Goal: Task Accomplishment & Management: Manage account settings

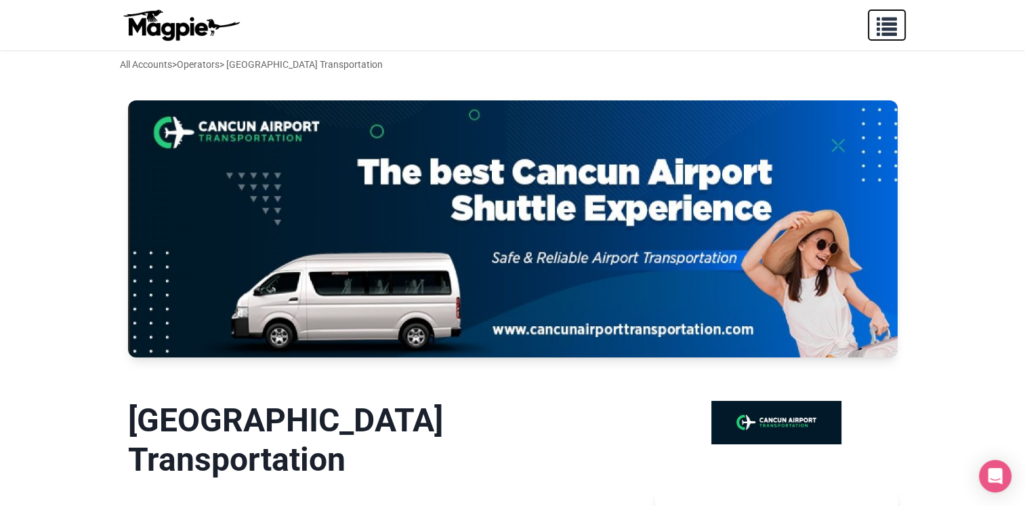
click at [877, 15] on span "button" at bounding box center [887, 24] width 20 height 20
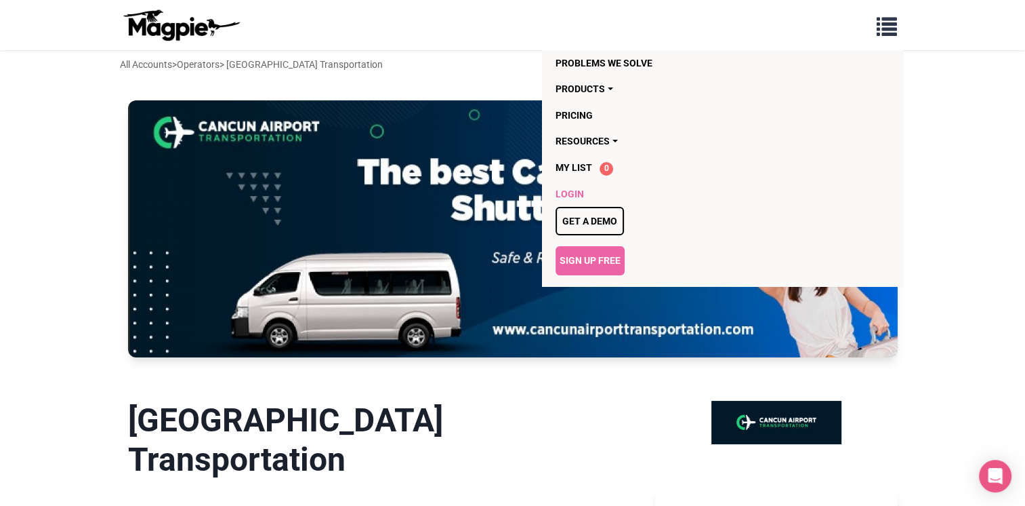
click at [595, 185] on link "Login" at bounding box center [645, 194] width 178 height 26
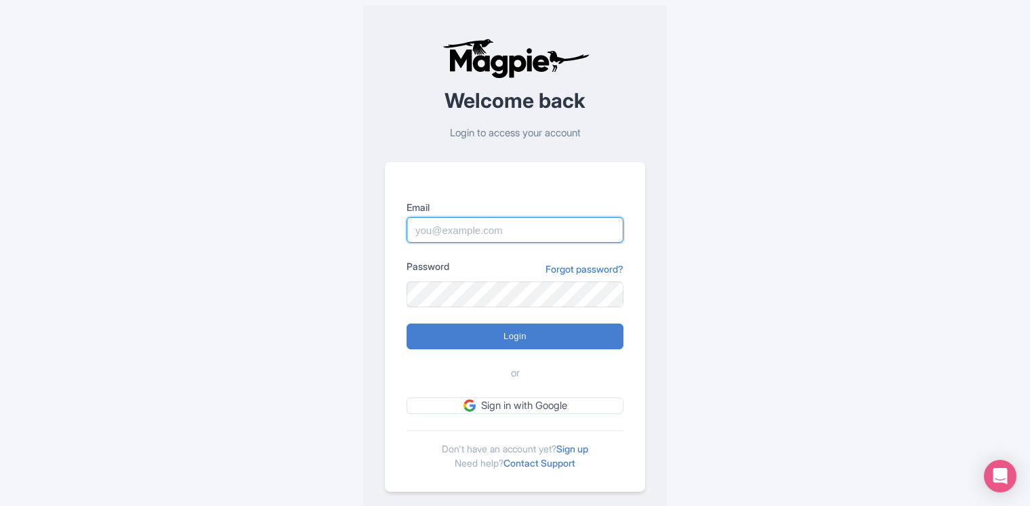
click at [473, 226] on input "Email" at bounding box center [515, 230] width 217 height 26
type input "[EMAIL_ADDRESS][DOMAIN_NAME]"
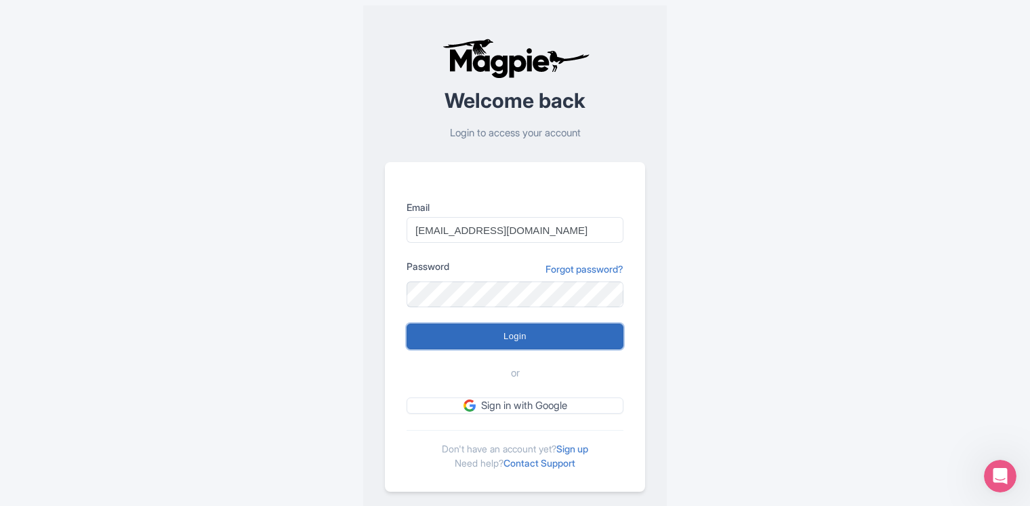
click at [571, 338] on input "Login" at bounding box center [515, 336] width 217 height 26
type input "Logging in..."
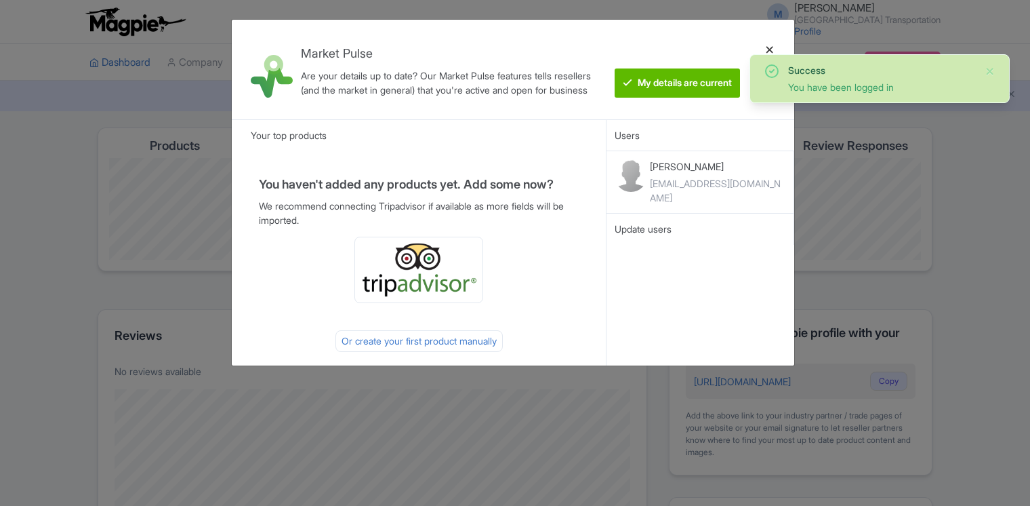
click at [761, 47] on div at bounding box center [770, 69] width 33 height 78
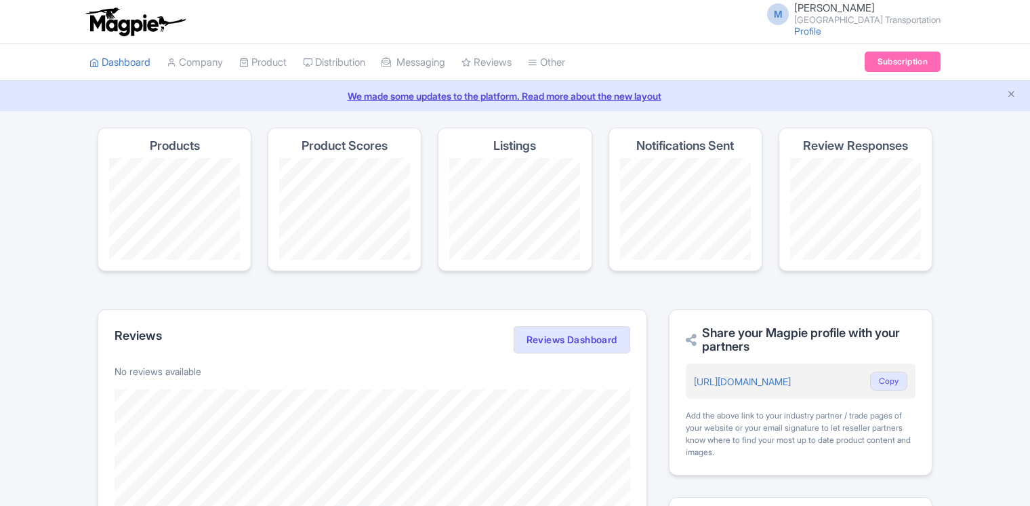
click at [769, 47] on ul "Dashboard Company Product My Products Image Library Rate Sheets Distribution Ma…" at bounding box center [515, 62] width 868 height 37
click at [209, 63] on link "Company" at bounding box center [195, 62] width 56 height 37
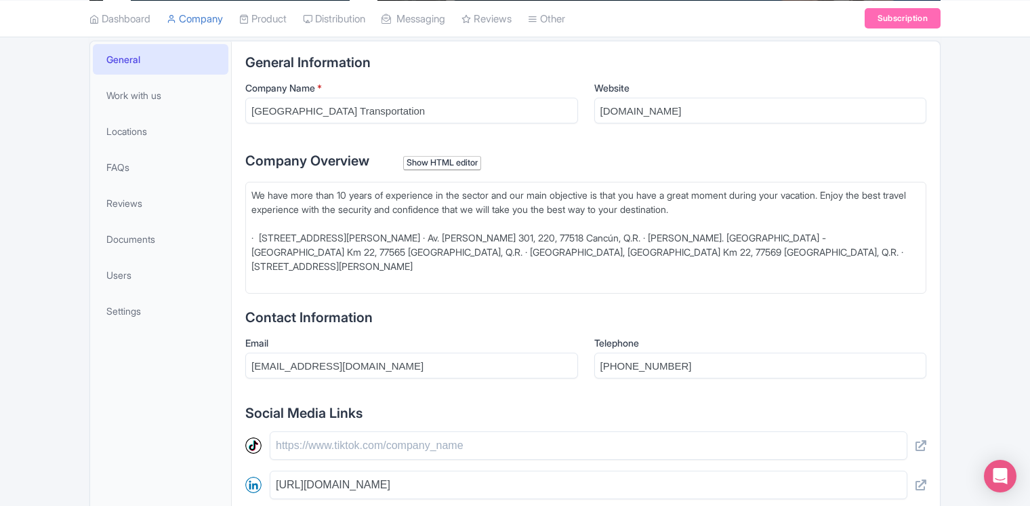
scroll to position [279, 0]
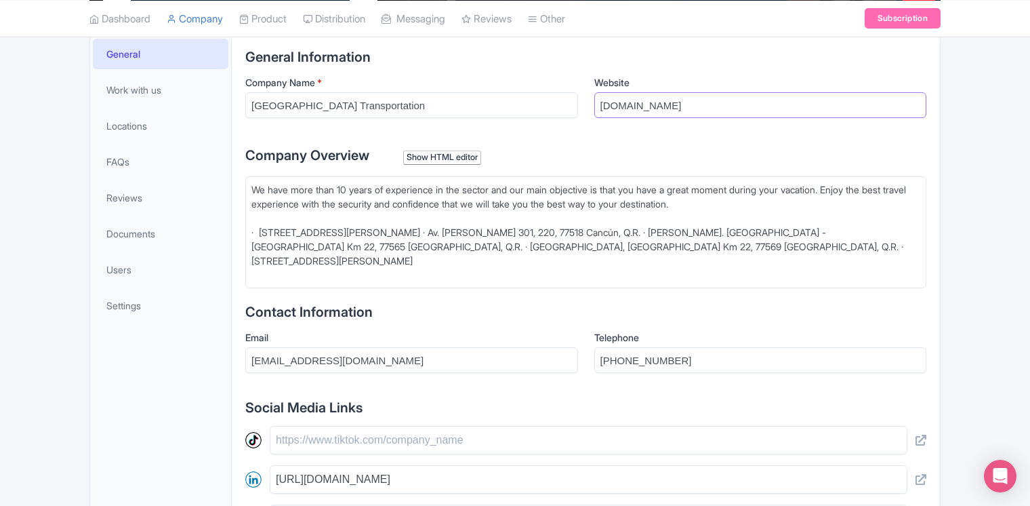
click at [781, 110] on input "cancunairporttransportation.com" at bounding box center [760, 105] width 333 height 26
drag, startPoint x: 781, startPoint y: 110, endPoint x: 645, endPoint y: 100, distance: 135.9
click at [646, 100] on input "cancunairporttransportation.com" at bounding box center [760, 105] width 333 height 26
paste input "https://cancun-airport-transportation.com/"
type input "https://cancun-airport-transportation.com/"
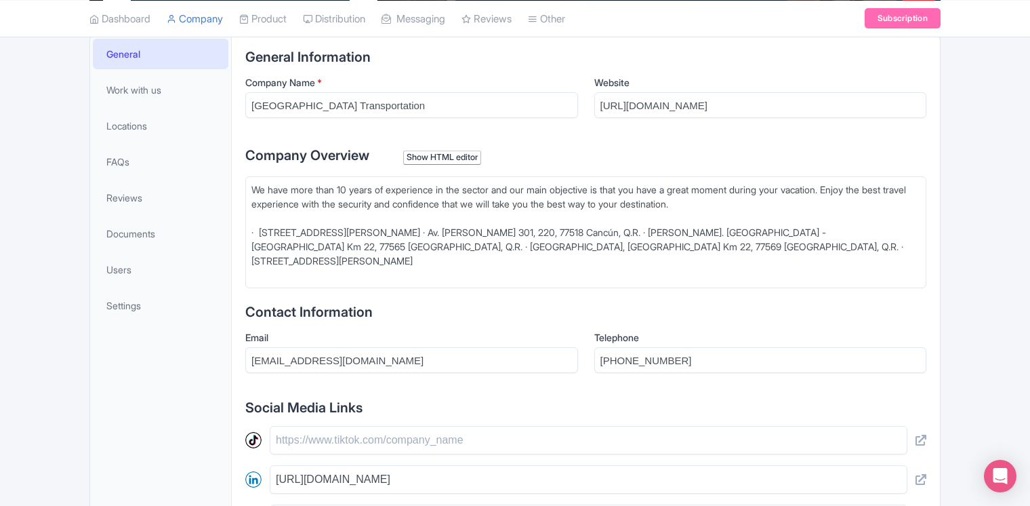
click at [259, 232] on div "We have more than 10 years of experience in the sector and our main objective i…" at bounding box center [585, 232] width 669 height 100
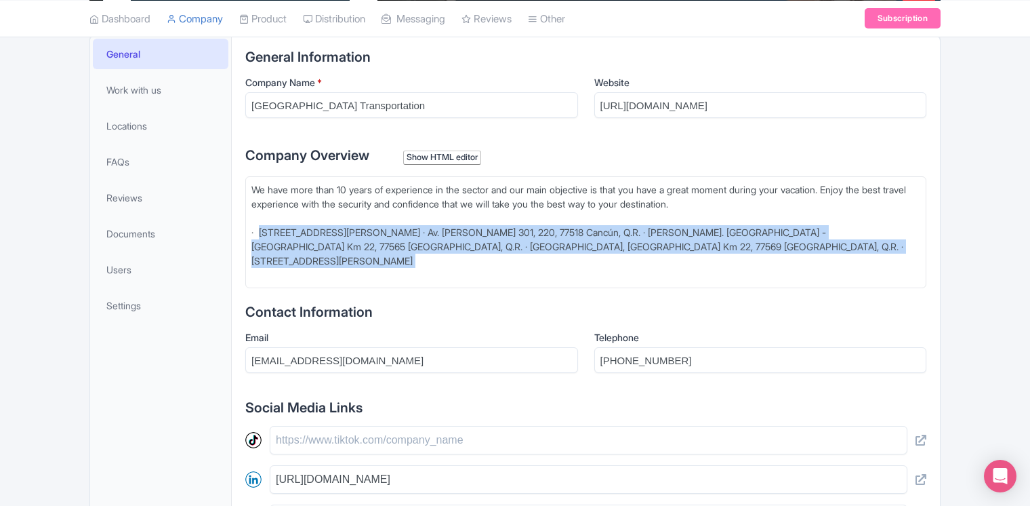
drag, startPoint x: 259, startPoint y: 232, endPoint x: 817, endPoint y: 250, distance: 558.8
click at [817, 250] on div "We have more than 10 years of experience in the sector and our main objective i…" at bounding box center [585, 232] width 669 height 100
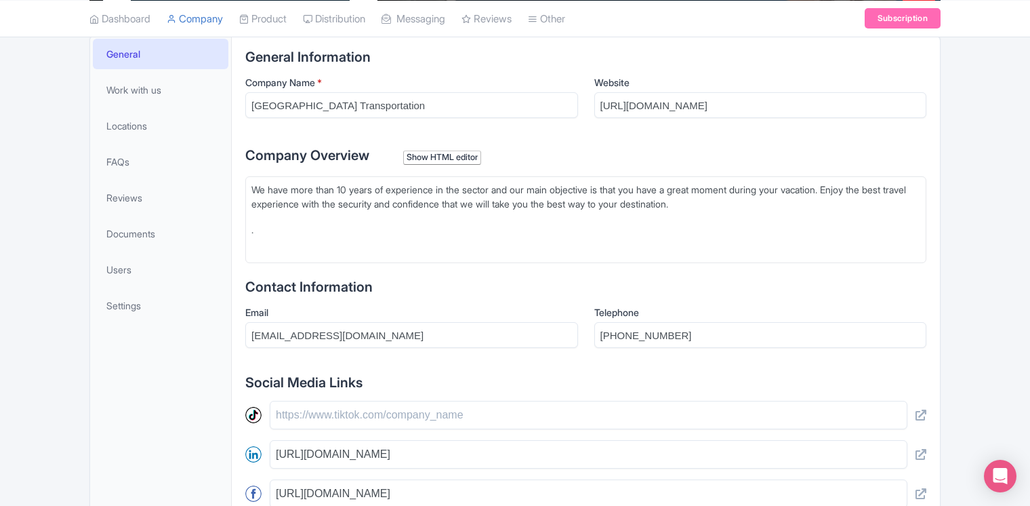
paste trix-editor "<div>&nbsp;We have more than 10 years of experience in the sector and our main …"
type trix-editor "<div>&nbsp;We have more than 10 years of experience in the sector and our main …"
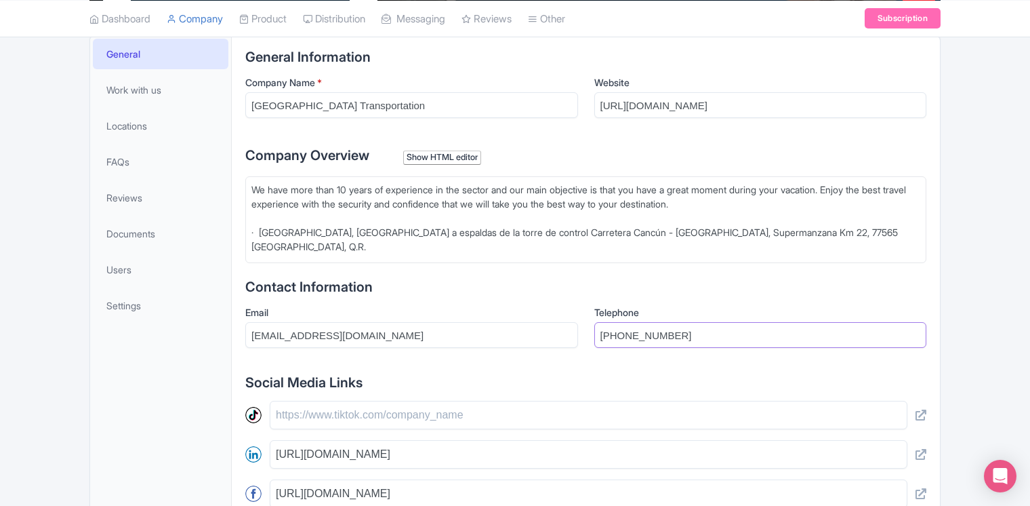
click at [713, 340] on input "+529989800248" at bounding box center [760, 335] width 333 height 26
drag, startPoint x: 713, startPoint y: 340, endPoint x: 610, endPoint y: 337, distance: 103.1
click at [610, 337] on input "[PHONE_NUMBER]" at bounding box center [760, 335] width 333 height 26
type input "+"
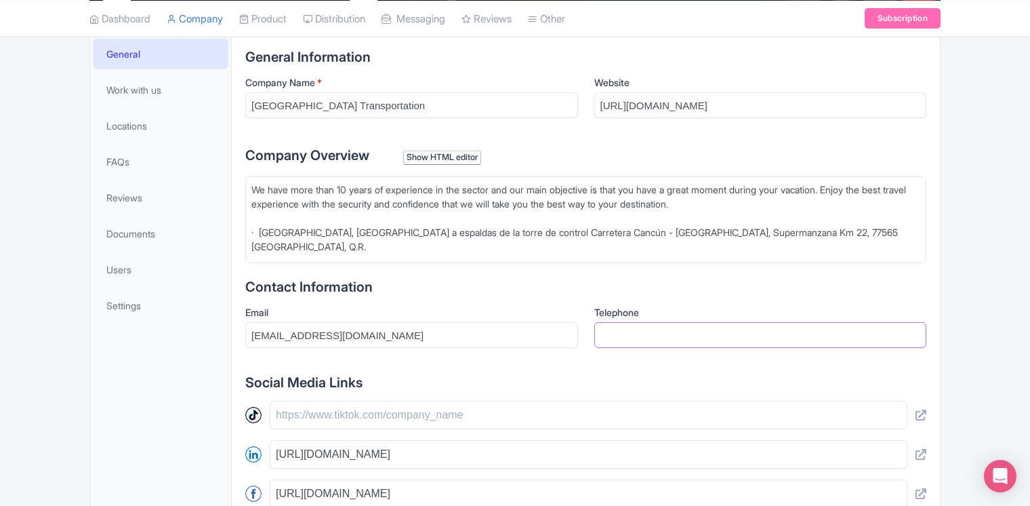
paste input "+529989800436"
click at [670, 334] on input "+529989800436" at bounding box center [760, 335] width 333 height 26
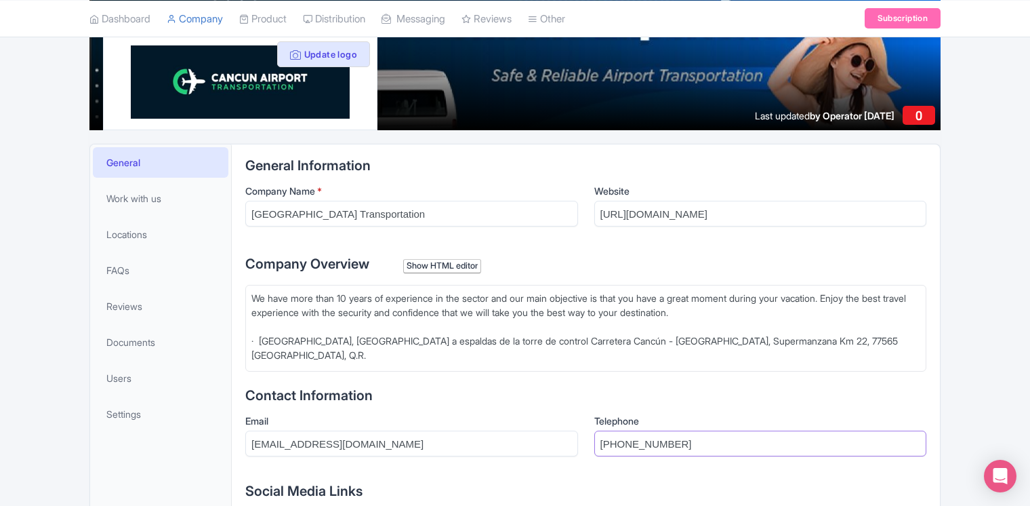
scroll to position [0, 0]
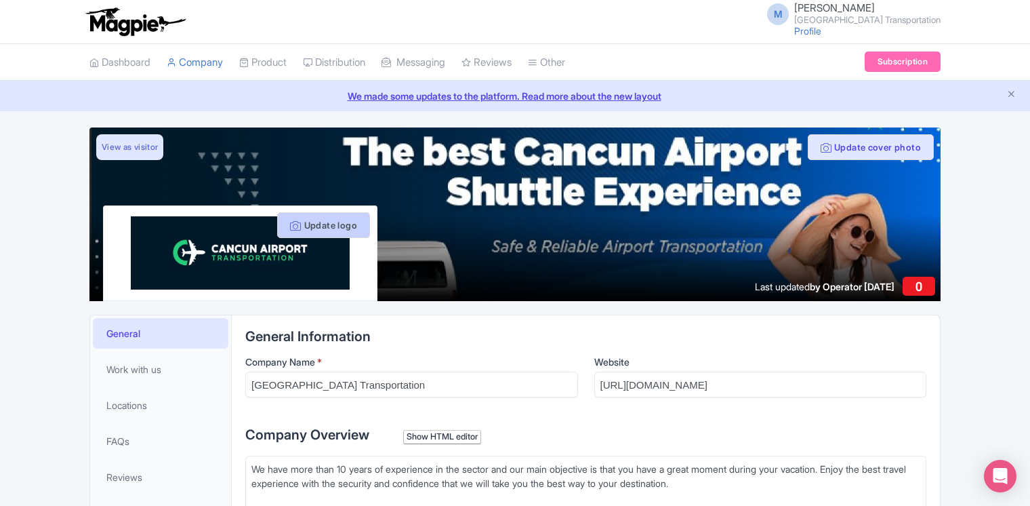
type input "+529989800436"
click at [348, 226] on button "Update logo" at bounding box center [323, 225] width 93 height 26
click at [336, 228] on button "Update logo" at bounding box center [323, 225] width 93 height 26
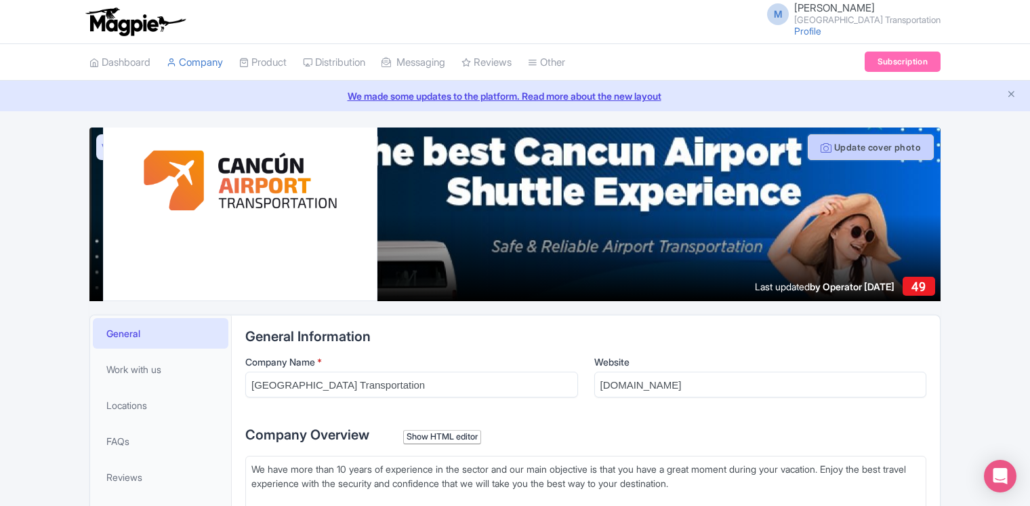
click at [886, 142] on button "Update cover photo" at bounding box center [871, 147] width 126 height 26
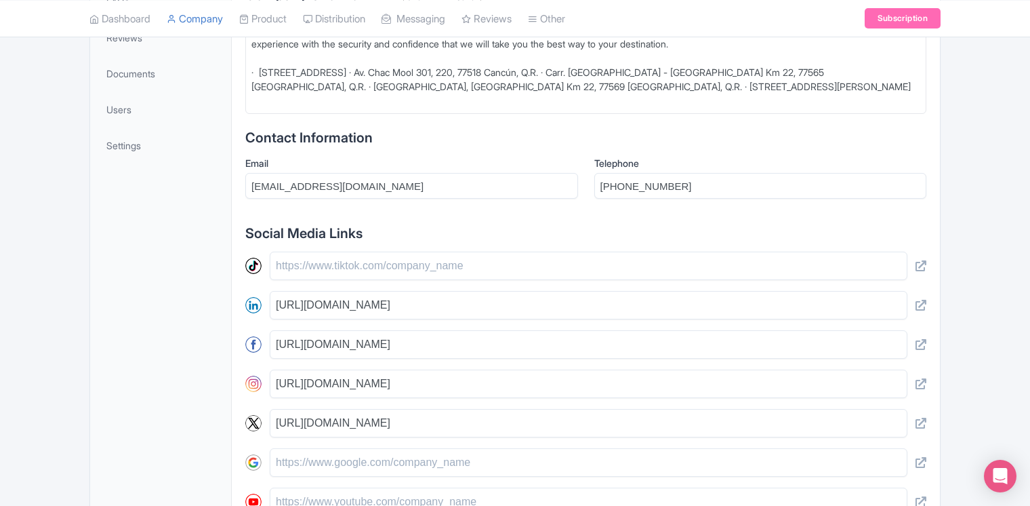
scroll to position [464, 0]
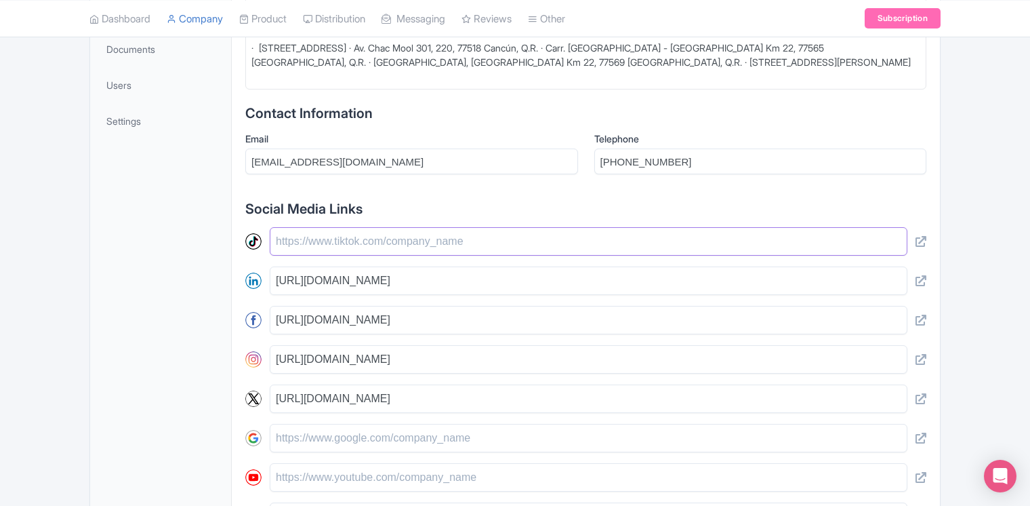
click at [420, 241] on input "text" at bounding box center [589, 241] width 638 height 28
click at [540, 204] on h2 "Social Media Links" at bounding box center [585, 208] width 681 height 15
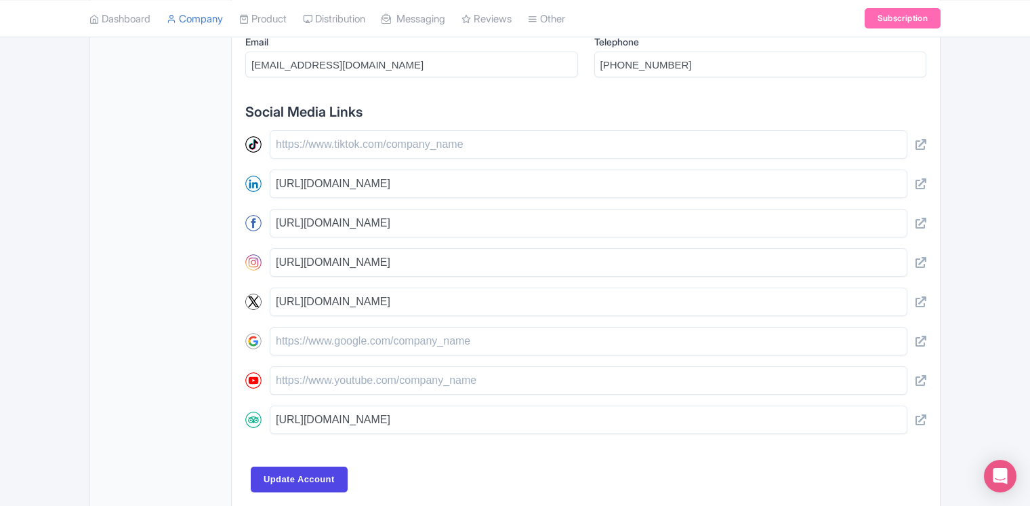
scroll to position [577, 0]
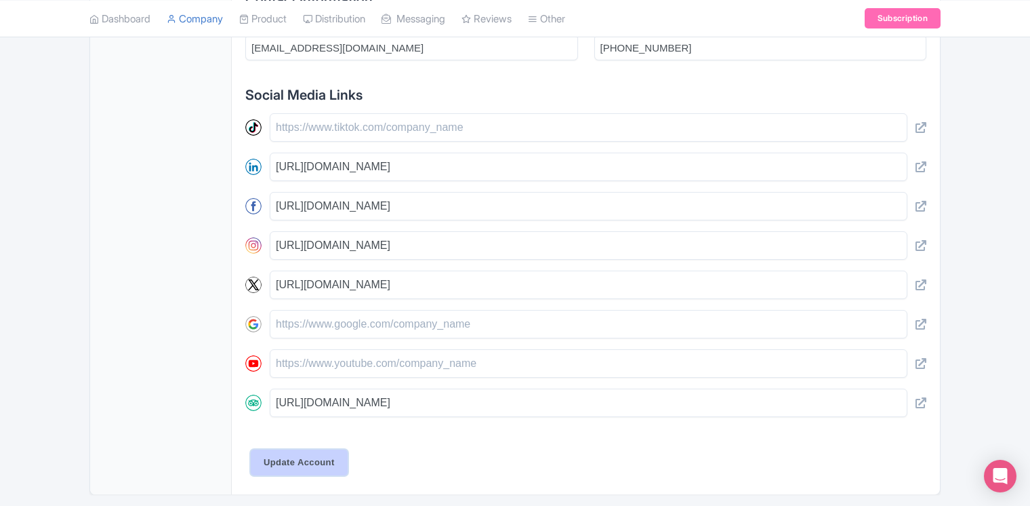
click at [293, 458] on input "Update Account" at bounding box center [299, 462] width 97 height 26
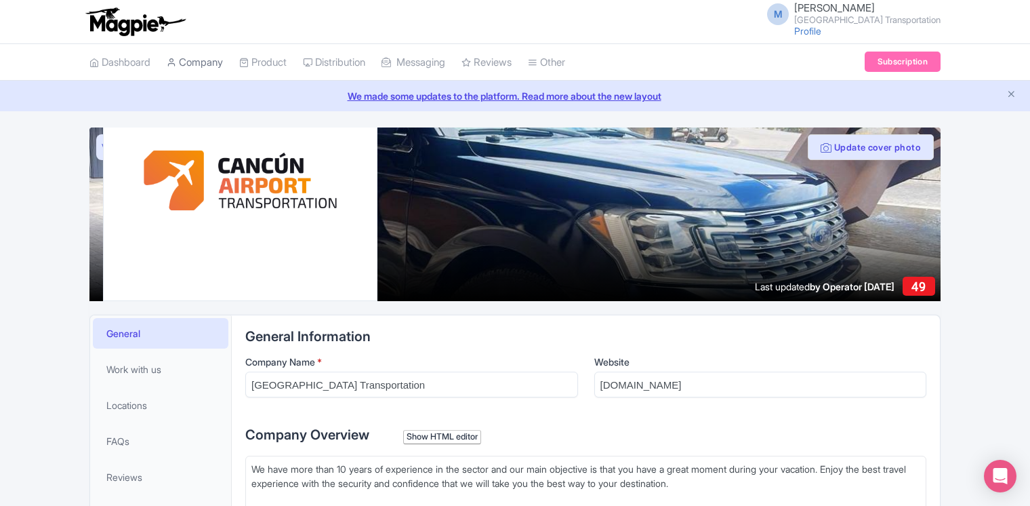
click at [192, 56] on link "Company" at bounding box center [195, 62] width 56 height 37
click at [133, 66] on link "Dashboard" at bounding box center [119, 62] width 61 height 37
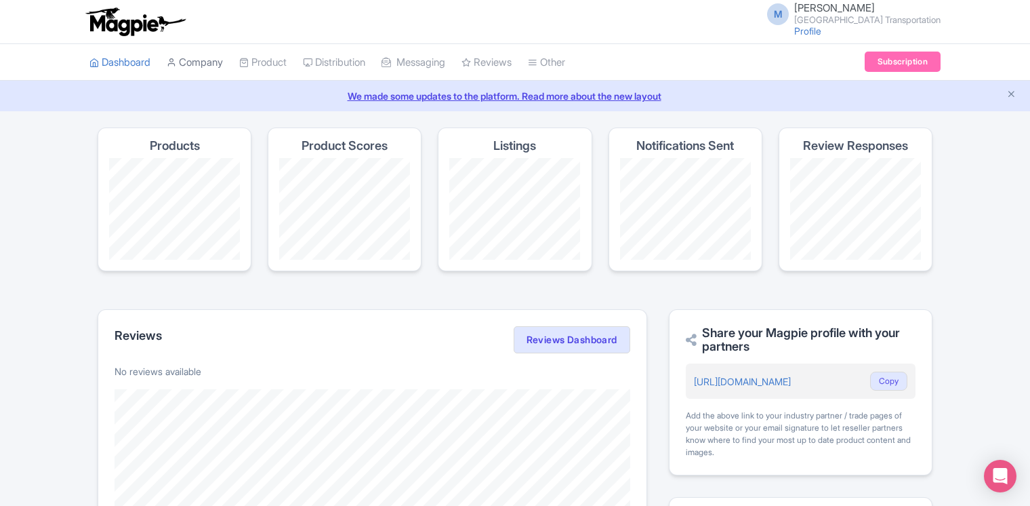
click at [199, 64] on link "Company" at bounding box center [195, 62] width 56 height 37
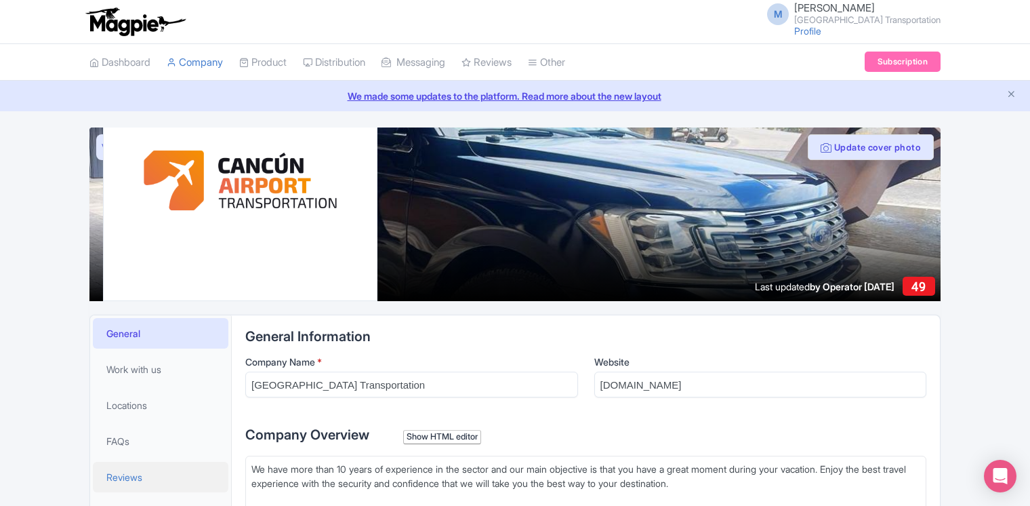
click at [131, 483] on span "Reviews" at bounding box center [124, 477] width 36 height 14
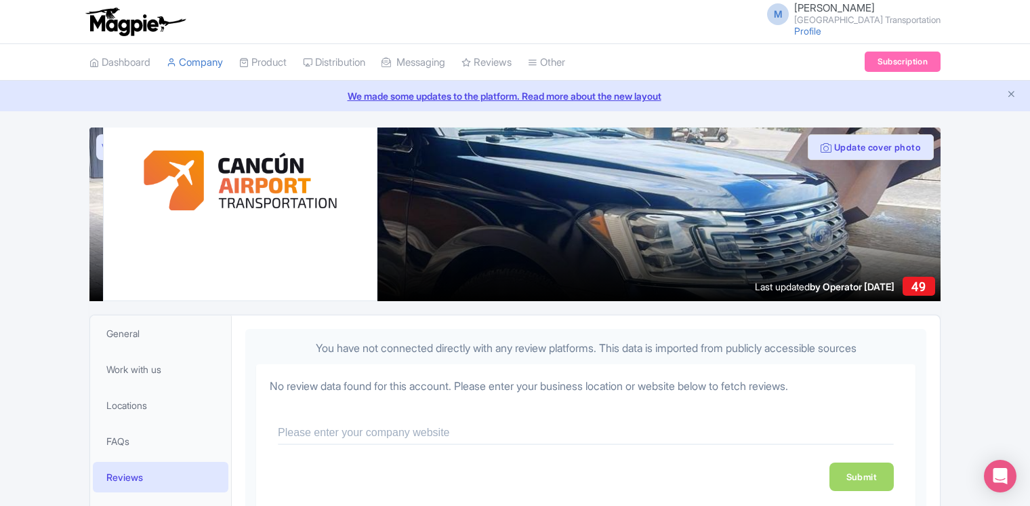
click at [131, 483] on span "Reviews" at bounding box center [124, 477] width 37 height 14
click at [159, 365] on span "Work with us" at bounding box center [133, 369] width 55 height 14
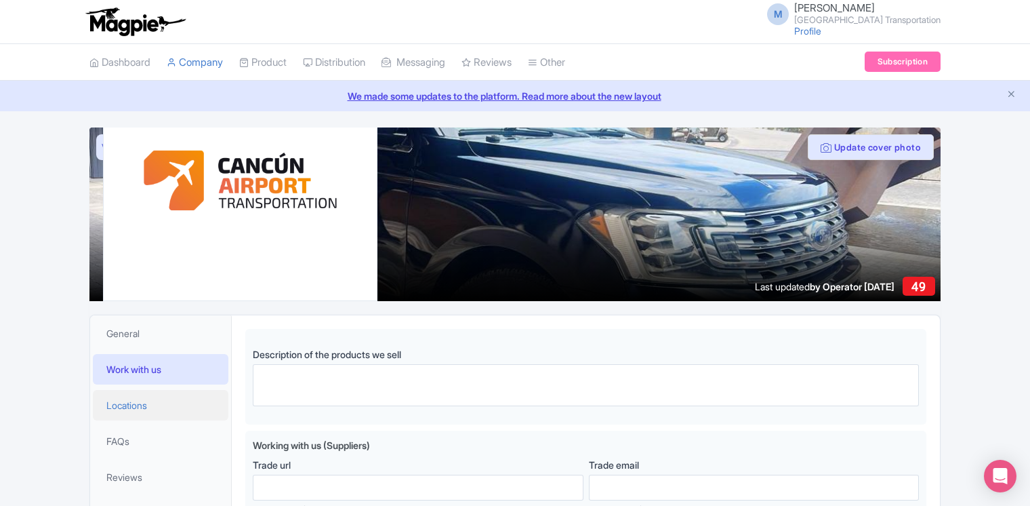
click at [155, 397] on link "Locations" at bounding box center [161, 405] width 136 height 30
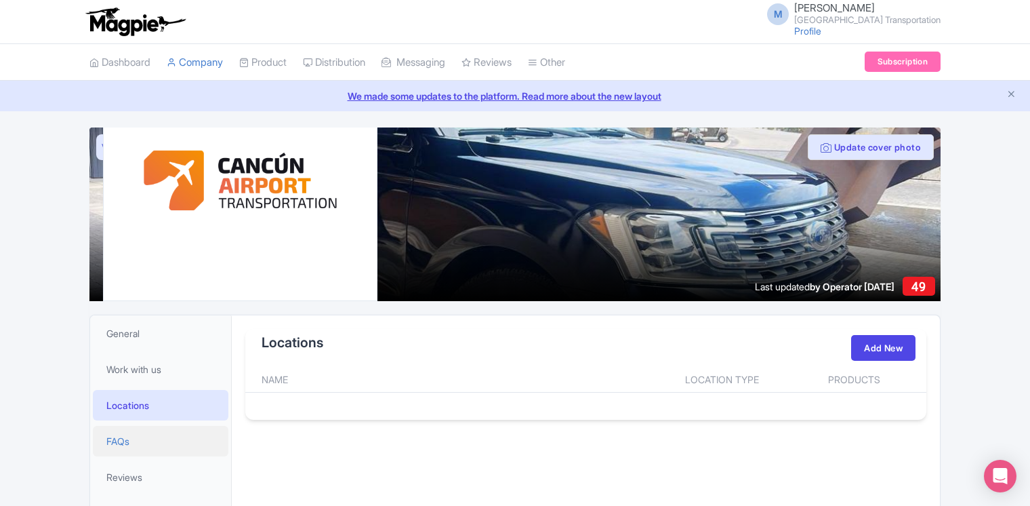
click at [150, 431] on link "FAQs" at bounding box center [161, 441] width 136 height 30
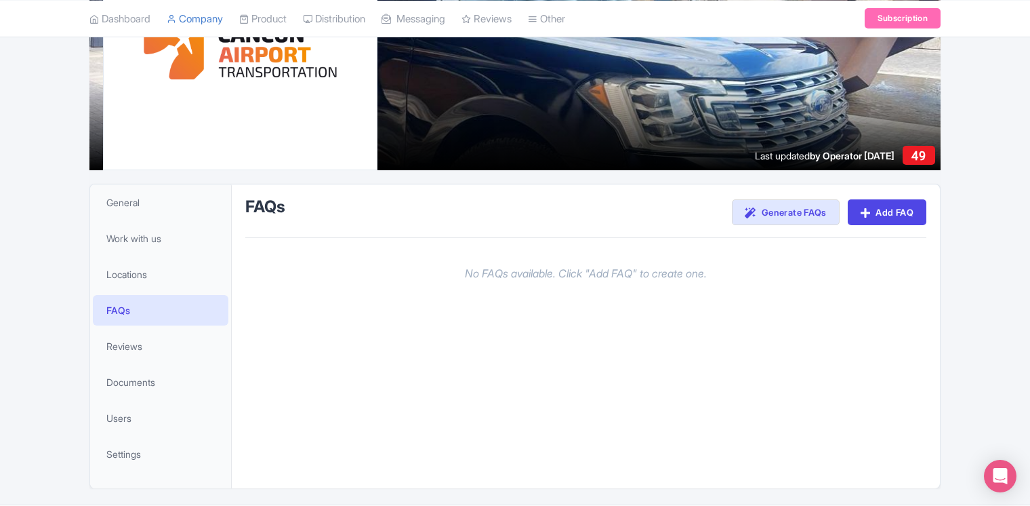
scroll to position [171, 0]
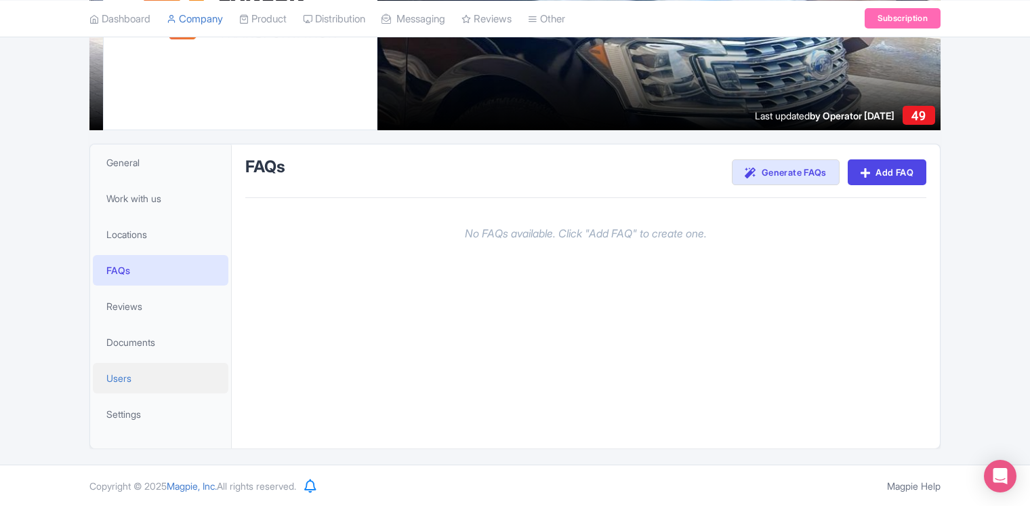
click at [147, 377] on link "Users" at bounding box center [161, 378] width 136 height 30
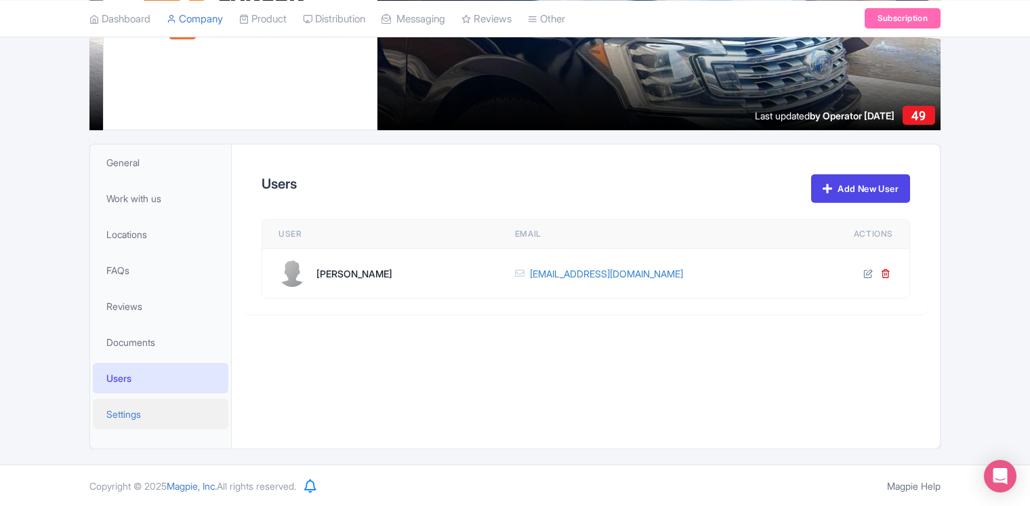
click at [143, 418] on link "Settings" at bounding box center [161, 414] width 136 height 30
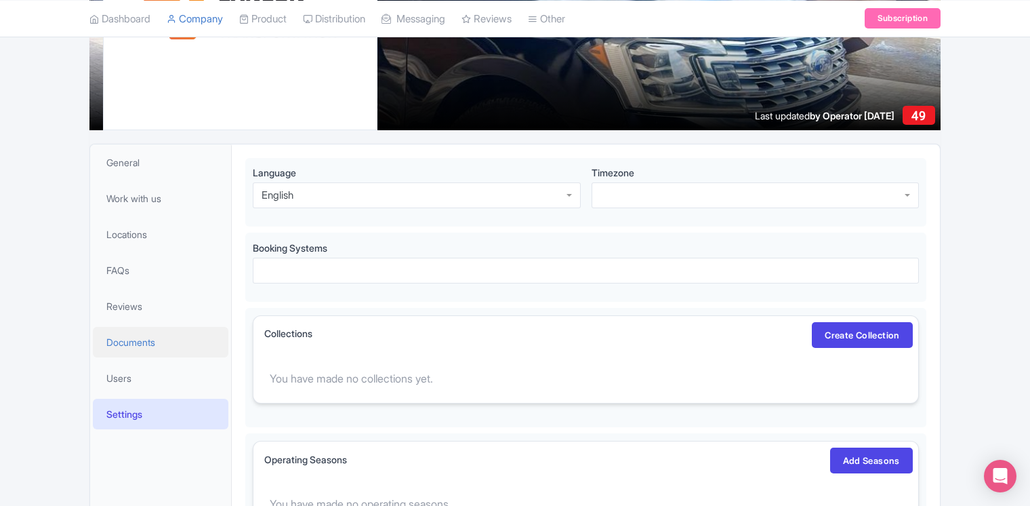
click at [155, 335] on span "Documents" at bounding box center [130, 342] width 49 height 14
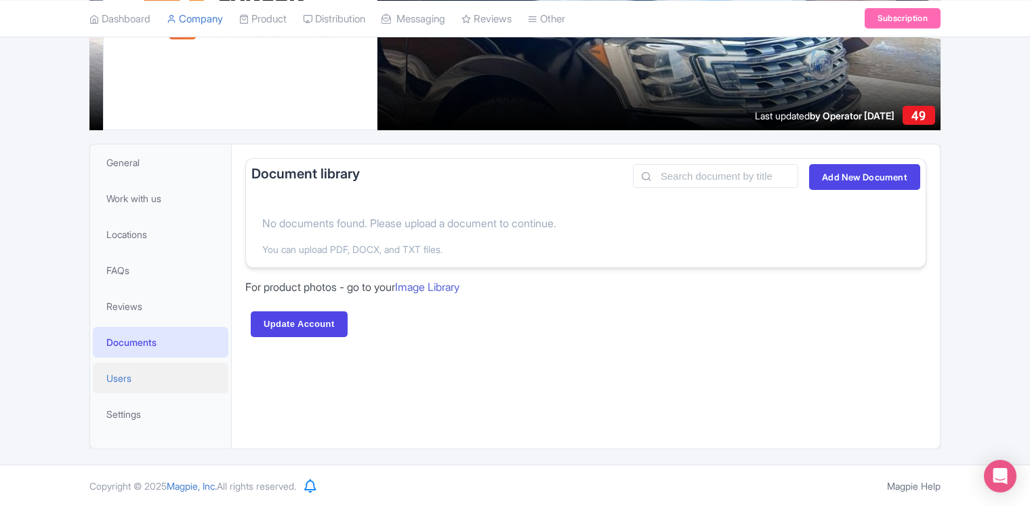
click at [147, 385] on link "Users" at bounding box center [161, 378] width 136 height 30
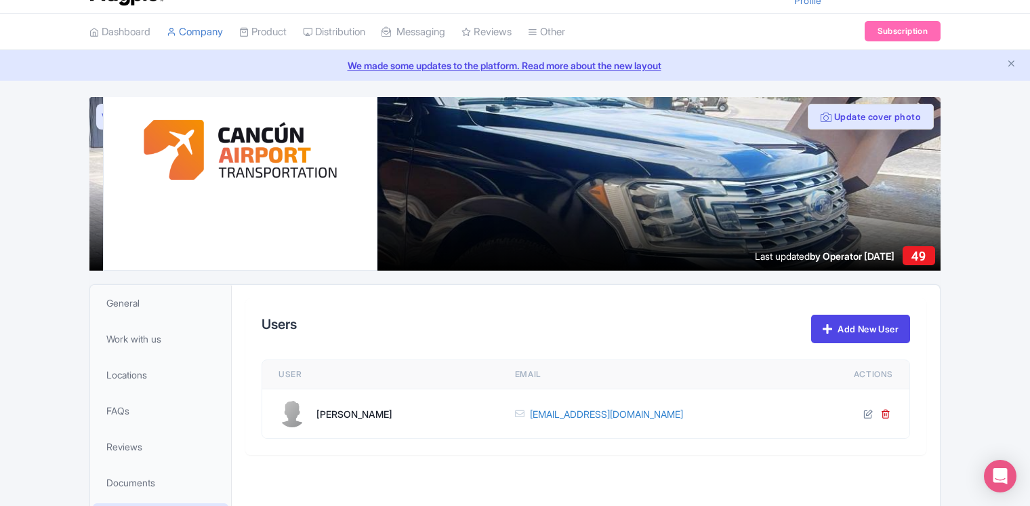
scroll to position [27, 0]
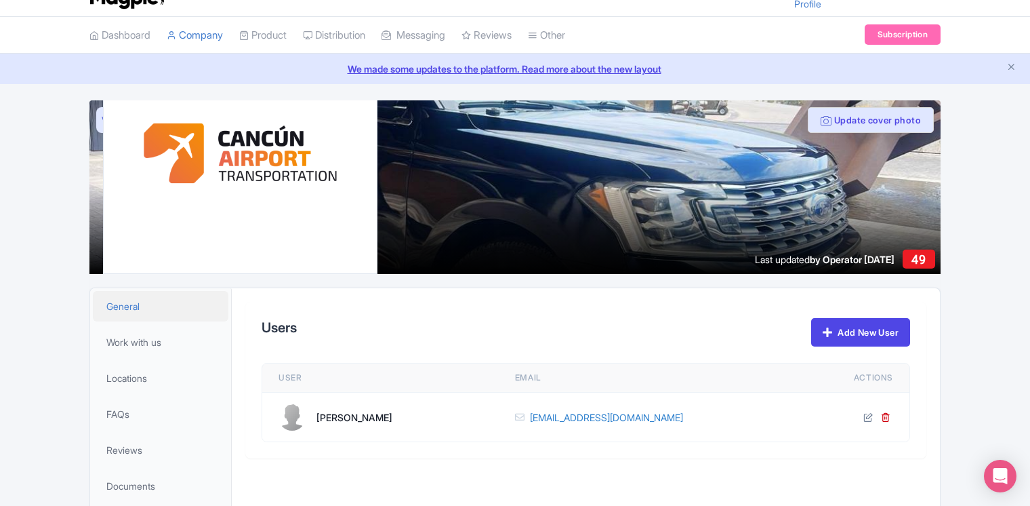
click at [153, 299] on link "General" at bounding box center [161, 306] width 136 height 30
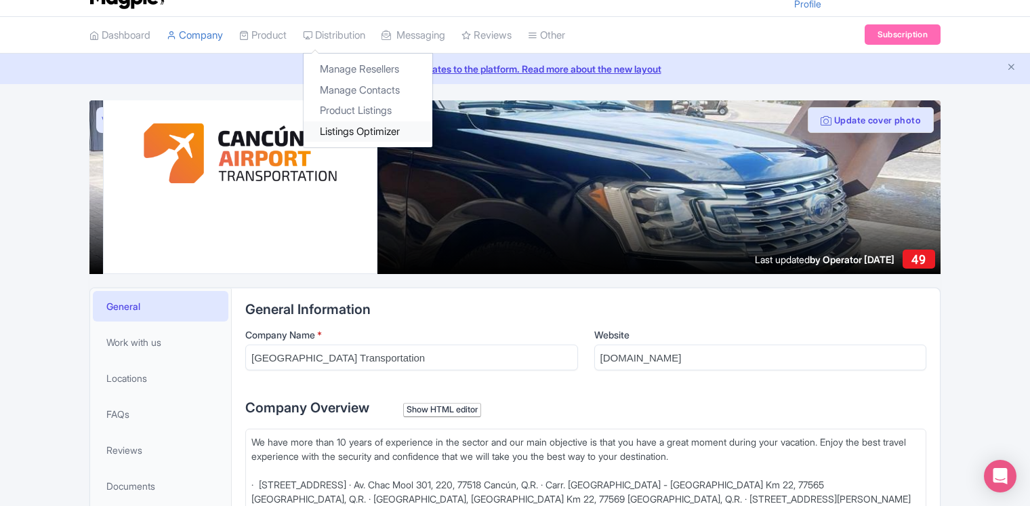
click at [346, 129] on link "Listings Optimizer" at bounding box center [368, 131] width 129 height 21
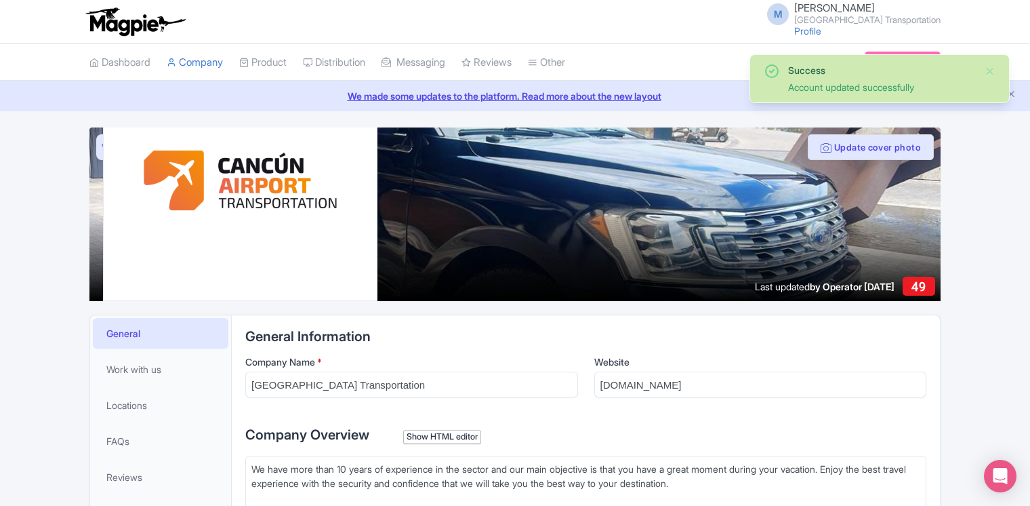
scroll to position [27, 0]
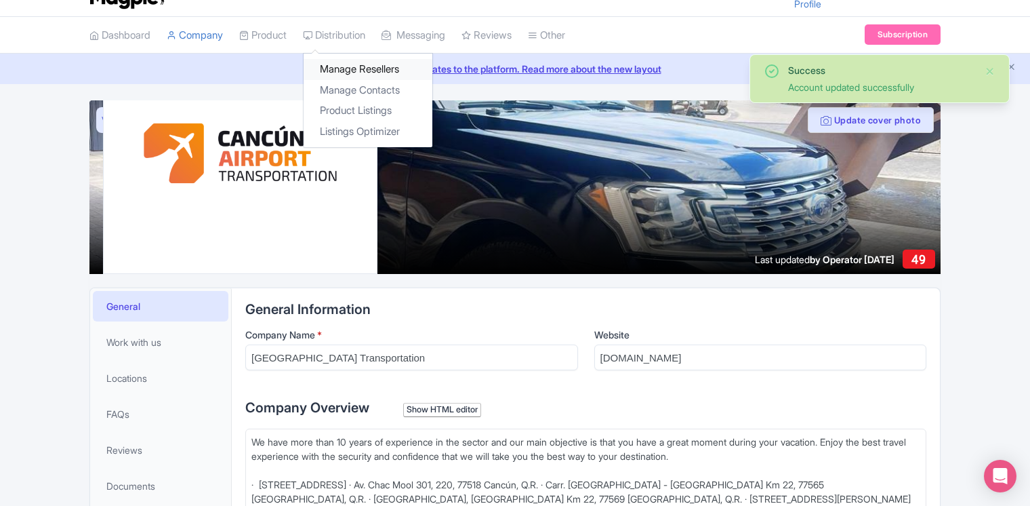
click at [351, 62] on link "Manage Resellers" at bounding box center [368, 69] width 129 height 21
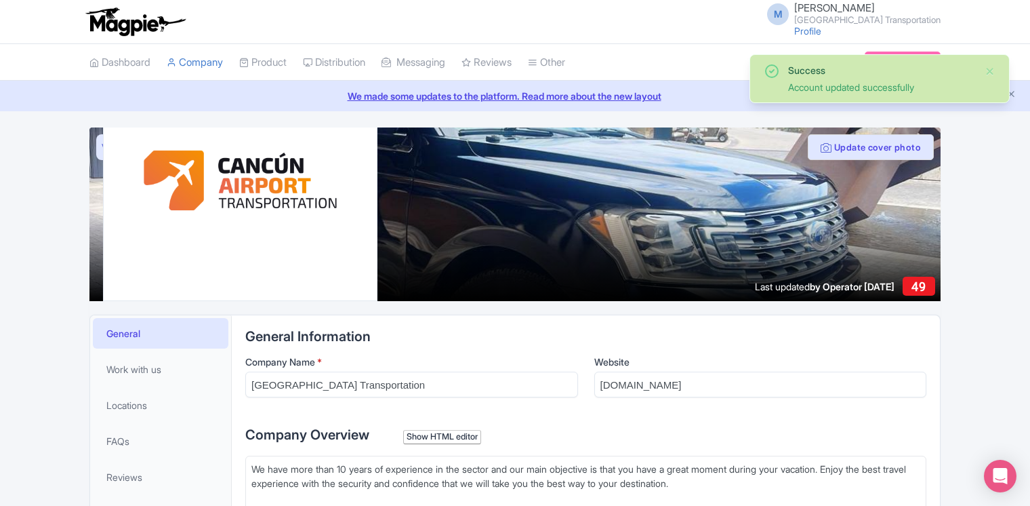
scroll to position [27, 0]
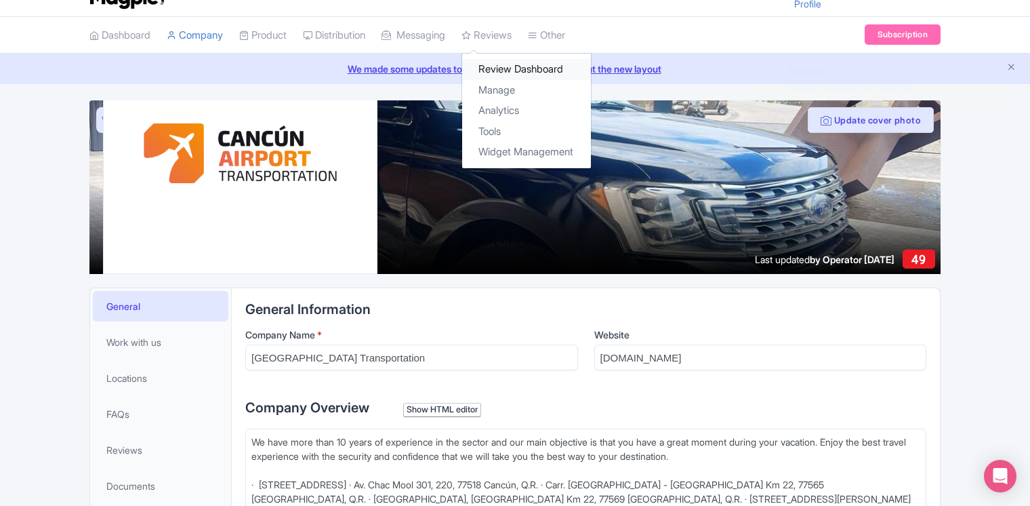
click at [512, 75] on link "Review Dashboard" at bounding box center [526, 69] width 129 height 21
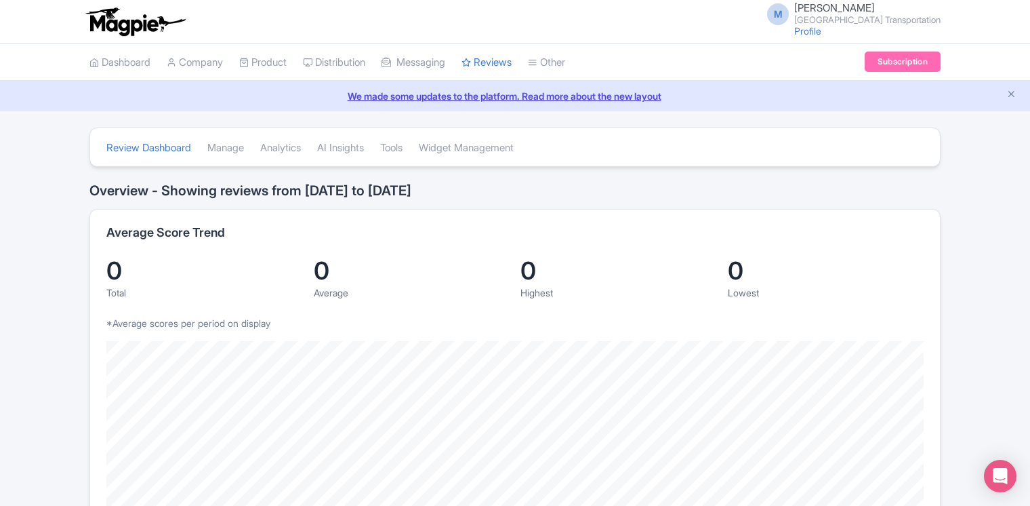
click at [13, 1] on div "M Melissa Vega Cancun Airport Transportation Profile Users Settings Sign out" at bounding box center [515, 22] width 1030 height 44
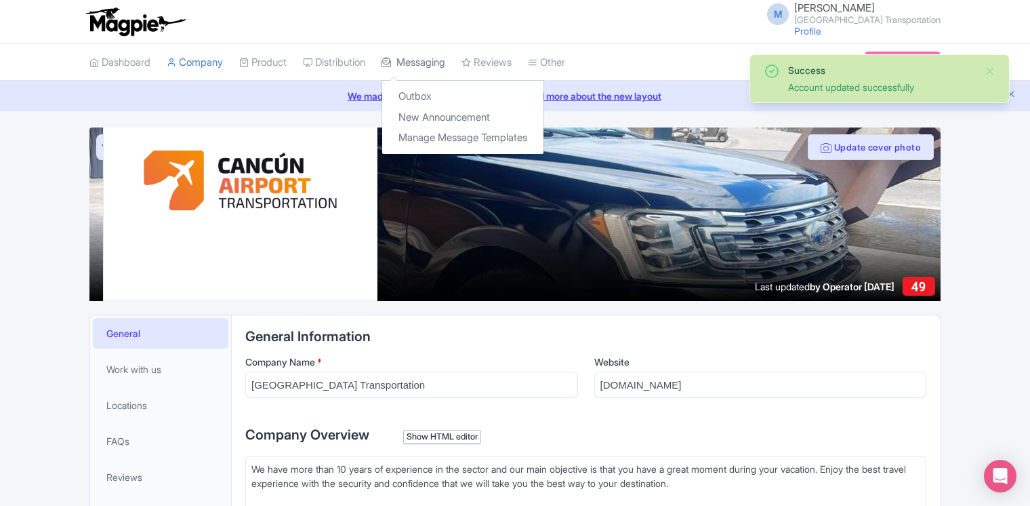
scroll to position [27, 0]
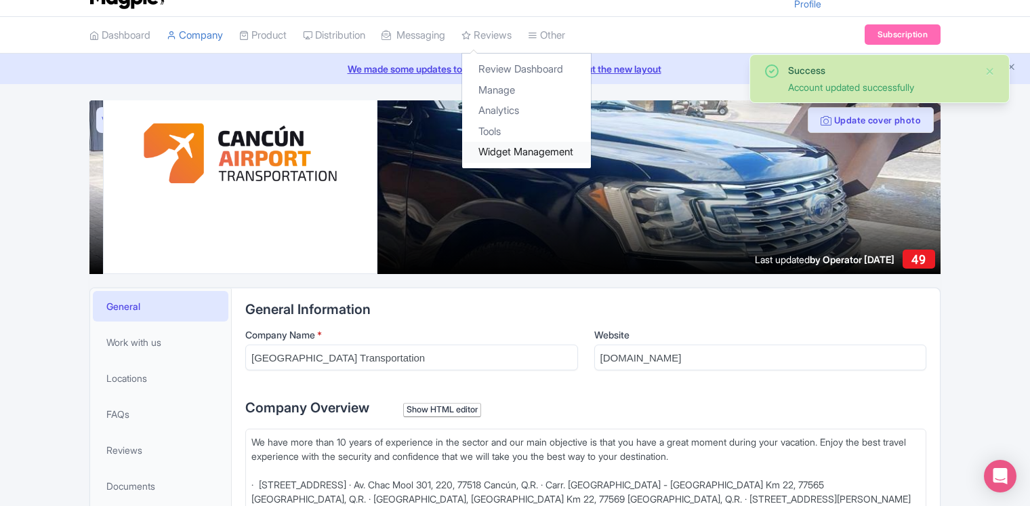
click at [521, 152] on link "Widget Management" at bounding box center [526, 152] width 129 height 21
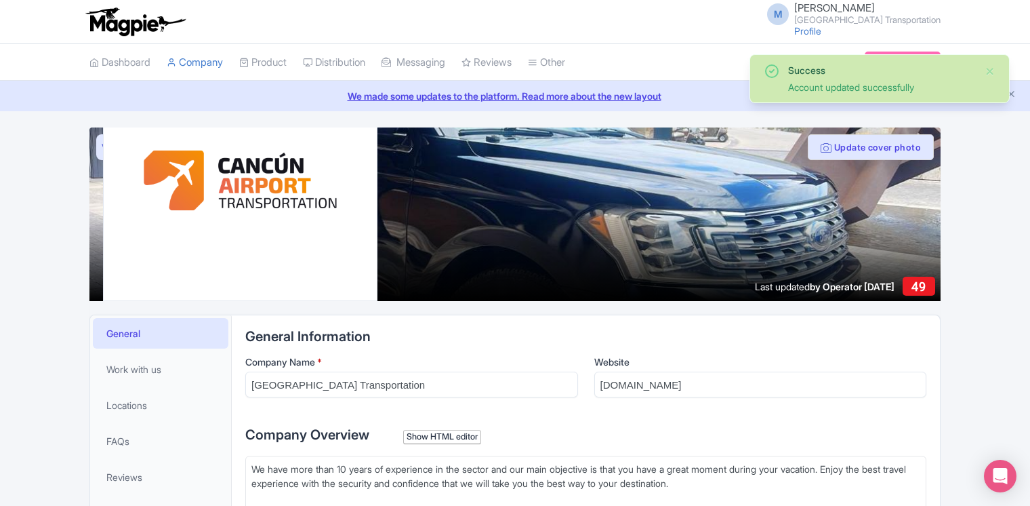
scroll to position [27, 0]
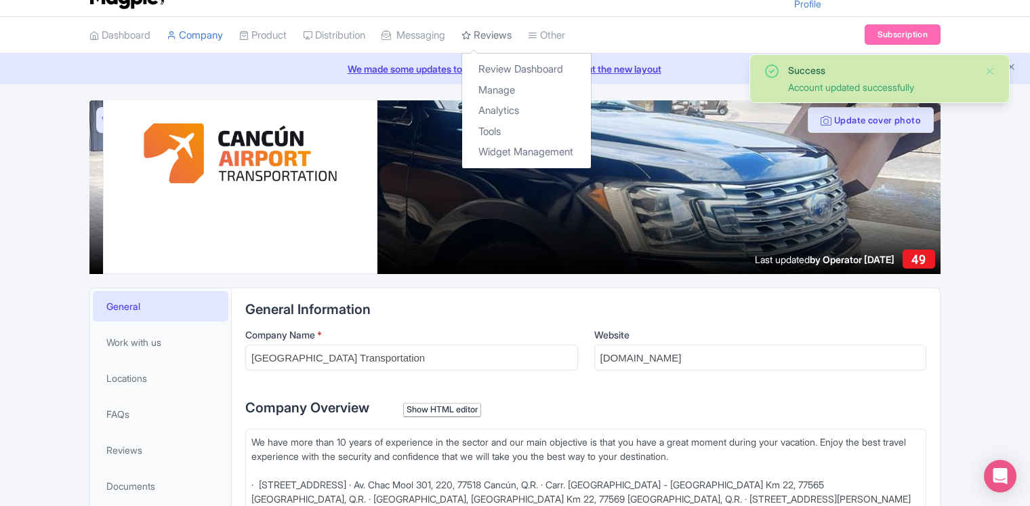
click at [504, 38] on link "Reviews" at bounding box center [487, 35] width 50 height 37
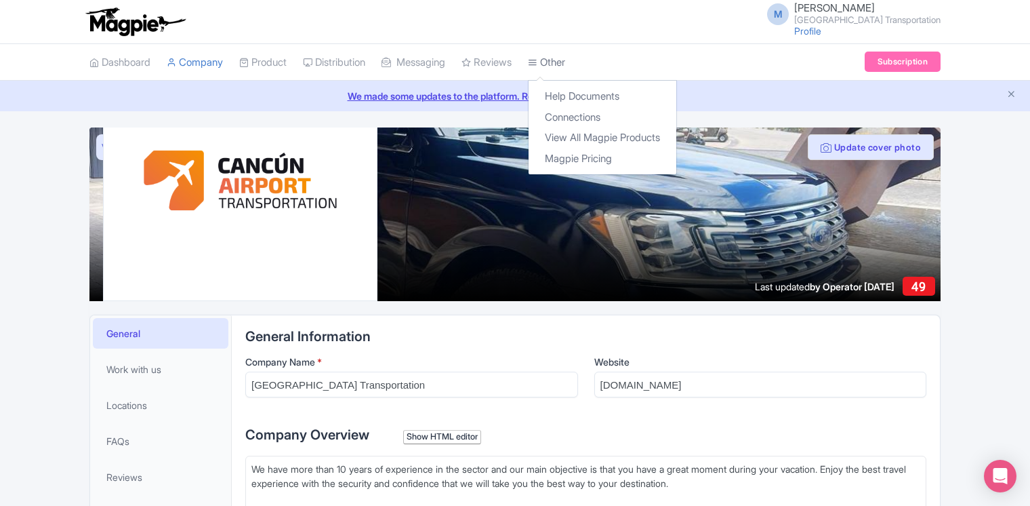
click at [565, 62] on link "Other" at bounding box center [546, 62] width 37 height 37
click at [596, 141] on link "View All Magpie Products" at bounding box center [603, 137] width 148 height 21
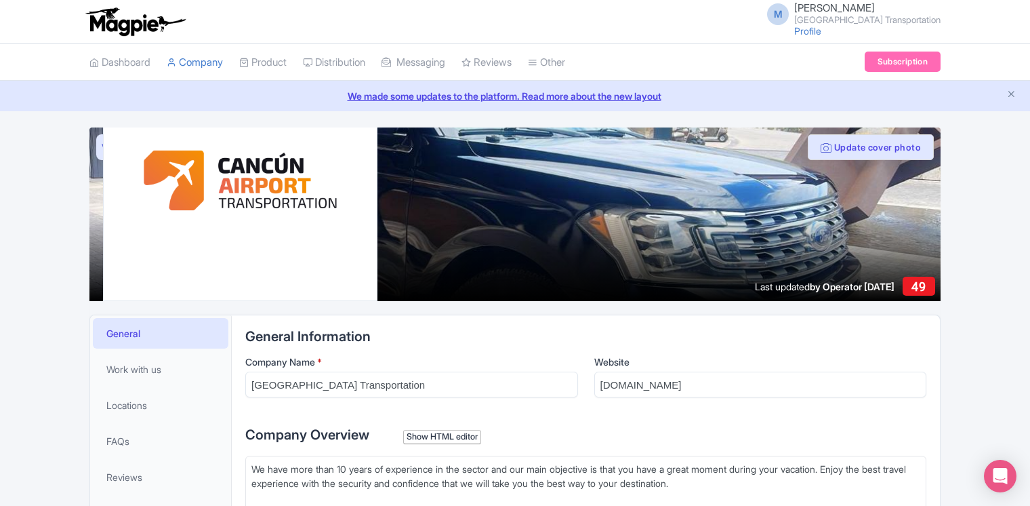
click at [828, 39] on div "M Melissa Vega Cancun Airport Transportation Profile Users Settings Sign out" at bounding box center [850, 21] width 182 height 37
click at [821, 31] on link "Profile" at bounding box center [807, 31] width 27 height 12
click at [790, 387] on input "cancunairporttransportation.com" at bounding box center [760, 384] width 333 height 26
drag, startPoint x: 790, startPoint y: 387, endPoint x: 523, endPoint y: 394, distance: 267.1
click at [523, 394] on div "Company Name * Cancun Airport Transportation Website cancunairporttransportatio…" at bounding box center [585, 381] width 681 height 54
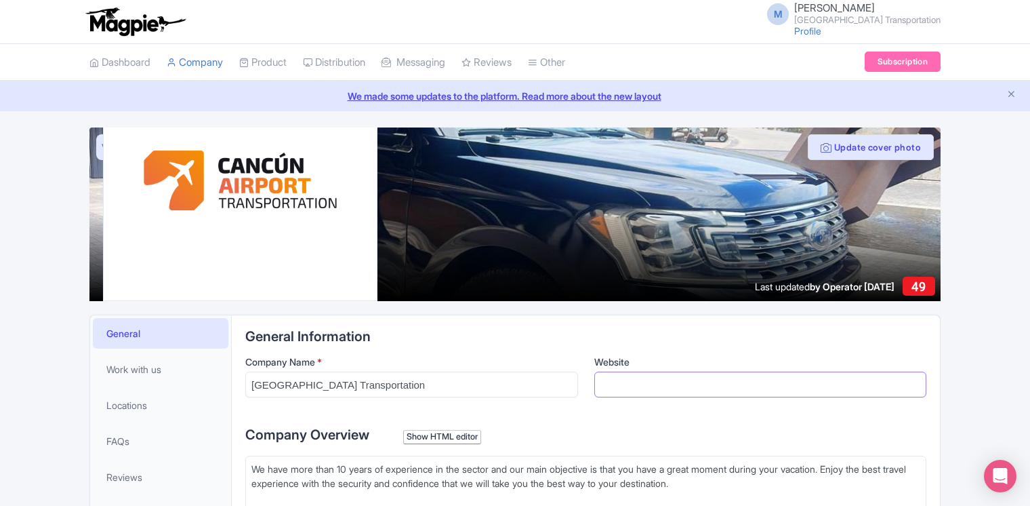
paste input "https://cancun-airport-transportation.com/"
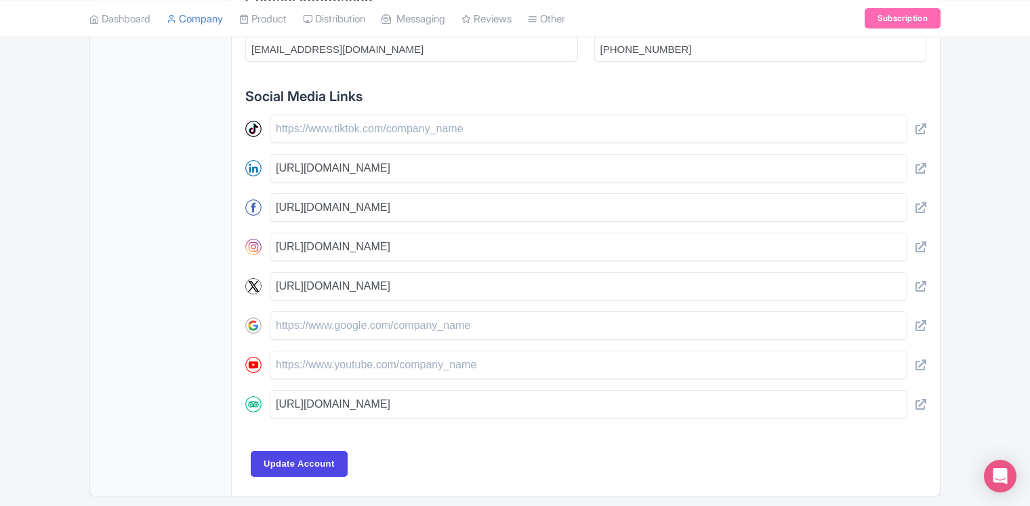
scroll to position [621, 0]
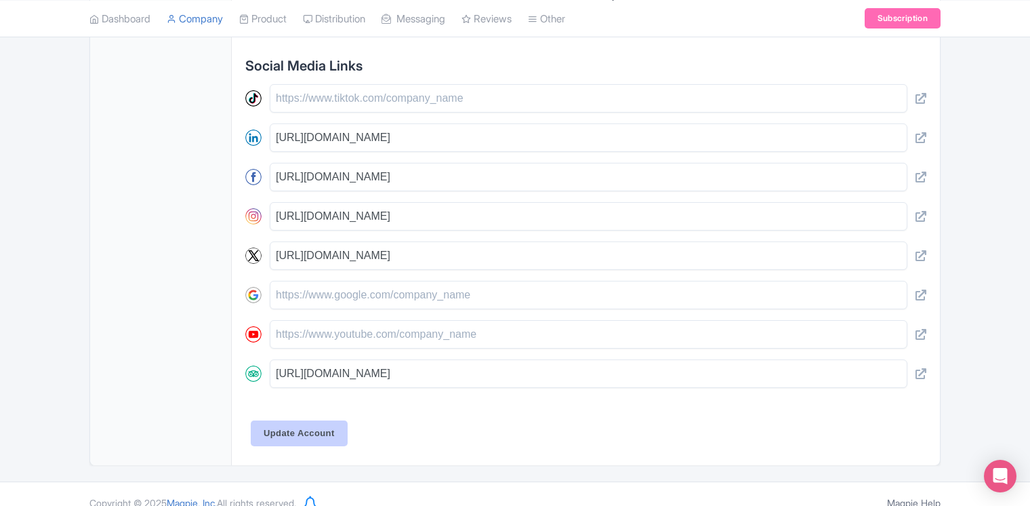
type input "https://cancun-airport-transportation.com/"
click at [333, 420] on input "Update Account" at bounding box center [299, 433] width 97 height 26
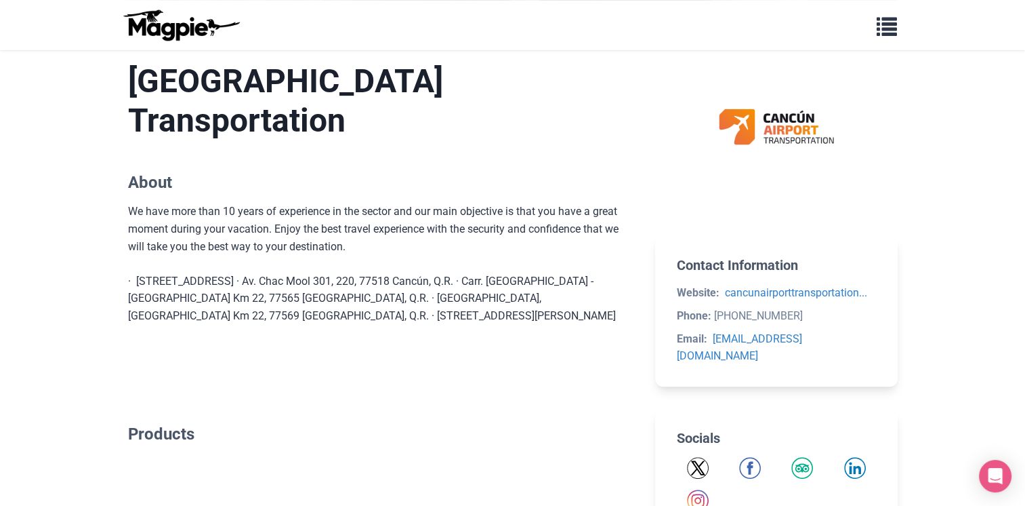
scroll to position [514, 0]
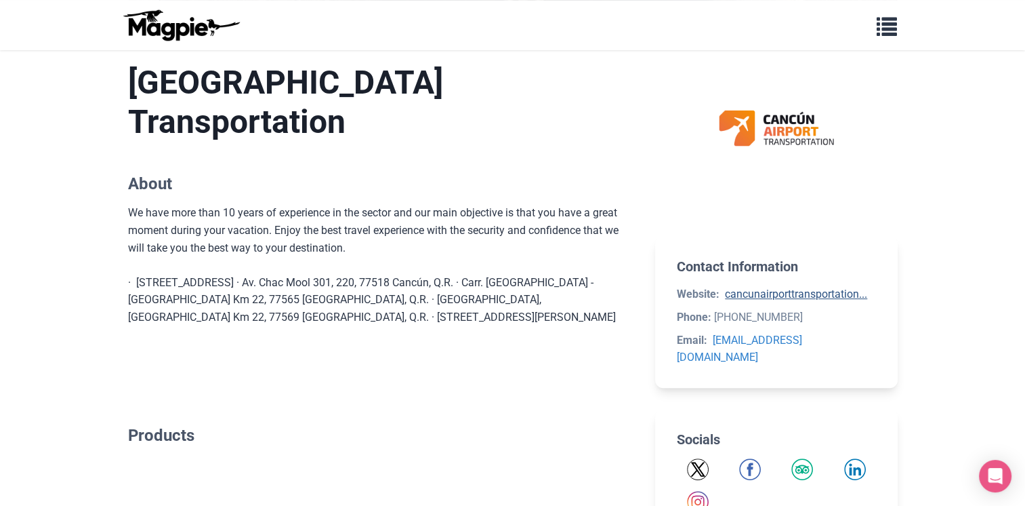
click at [786, 300] on link "cancunairporttransportation..." at bounding box center [796, 293] width 142 height 13
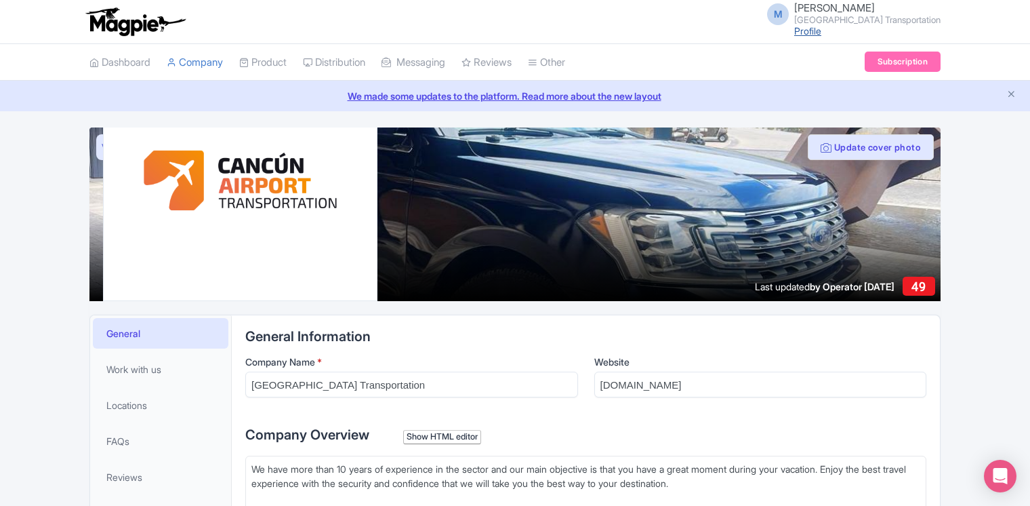
click at [821, 29] on link "Profile" at bounding box center [807, 31] width 27 height 12
